Goal: Task Accomplishment & Management: Manage account settings

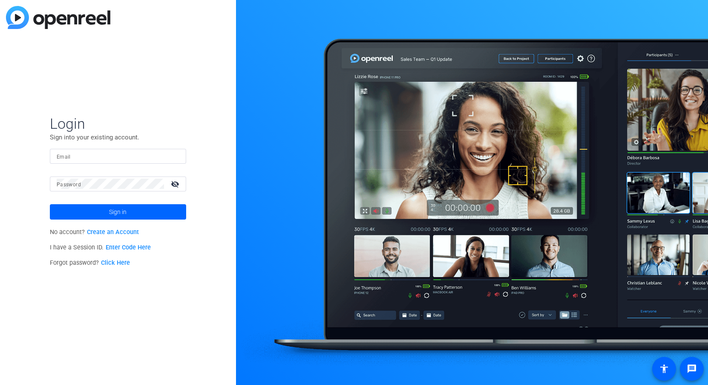
click at [61, 154] on mat-label "Email" at bounding box center [64, 157] width 14 height 6
click at [61, 154] on input "Email" at bounding box center [118, 156] width 123 height 10
type input "[EMAIL_ADDRESS][DOMAIN_NAME]"
click at [118, 263] on link "Click Here" at bounding box center [115, 262] width 29 height 7
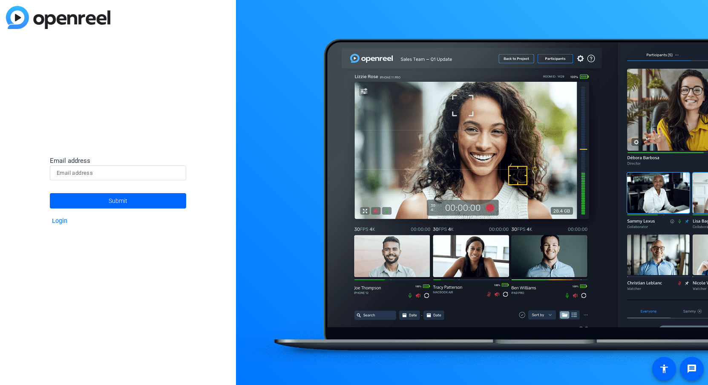
click at [99, 173] on input at bounding box center [118, 173] width 123 height 10
type input "[EMAIL_ADDRESS][DOMAIN_NAME]"
click at [98, 196] on span at bounding box center [118, 200] width 136 height 20
